Goal: Transaction & Acquisition: Purchase product/service

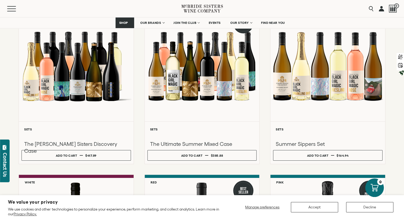
scroll to position [87, 0]
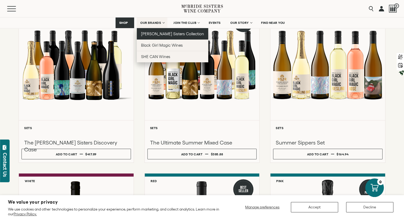
click at [162, 35] on span "[PERSON_NAME] Sisters Collection" at bounding box center [172, 34] width 63 height 5
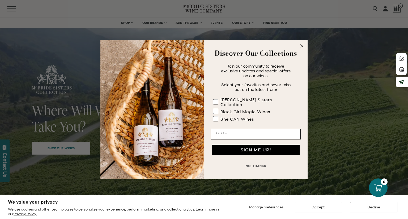
click at [302, 48] on circle "Close dialog" at bounding box center [302, 46] width 6 height 6
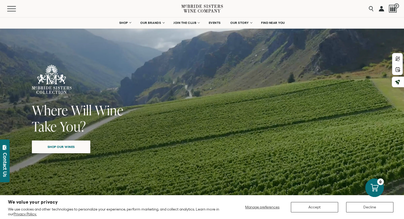
click at [67, 151] on span "Shop our wines" at bounding box center [61, 147] width 46 height 10
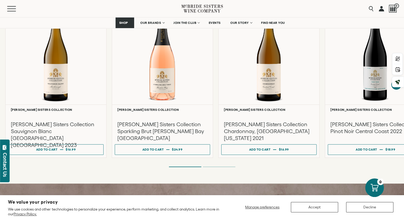
scroll to position [480, 0]
